Goal: Navigation & Orientation: Understand site structure

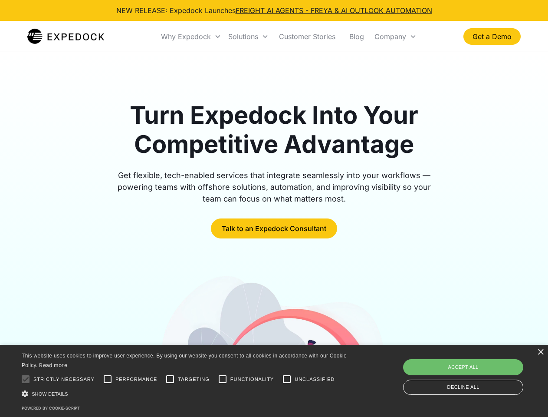
click at [191, 36] on div "Why Expedock" at bounding box center [186, 36] width 50 height 9
click at [248, 36] on div "Solutions" at bounding box center [243, 36] width 30 height 9
click at [395, 36] on div "Company" at bounding box center [391, 36] width 32 height 9
click at [26, 379] on div at bounding box center [25, 378] width 17 height 17
click at [108, 379] on input "Performance" at bounding box center [107, 378] width 17 height 17
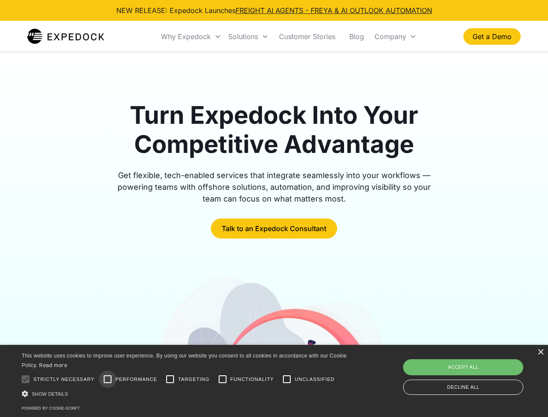
checkbox input "true"
click at [170, 379] on input "Targeting" at bounding box center [169, 378] width 17 height 17
checkbox input "true"
click at [223, 379] on input "Functionality" at bounding box center [222, 378] width 17 height 17
checkbox input "true"
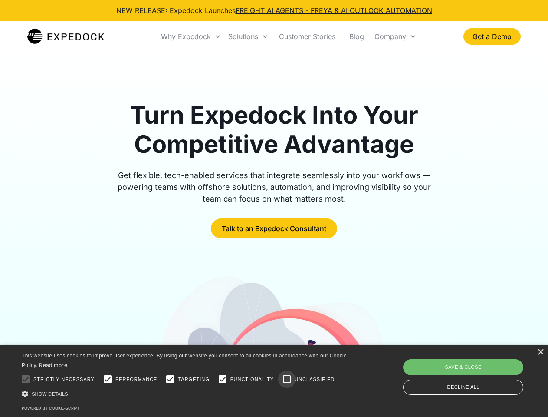
click at [287, 379] on input "Unclassified" at bounding box center [286, 378] width 17 height 17
checkbox input "true"
click at [186, 393] on div "Show details Hide details" at bounding box center [186, 393] width 328 height 9
